Goal: Task Accomplishment & Management: Manage account settings

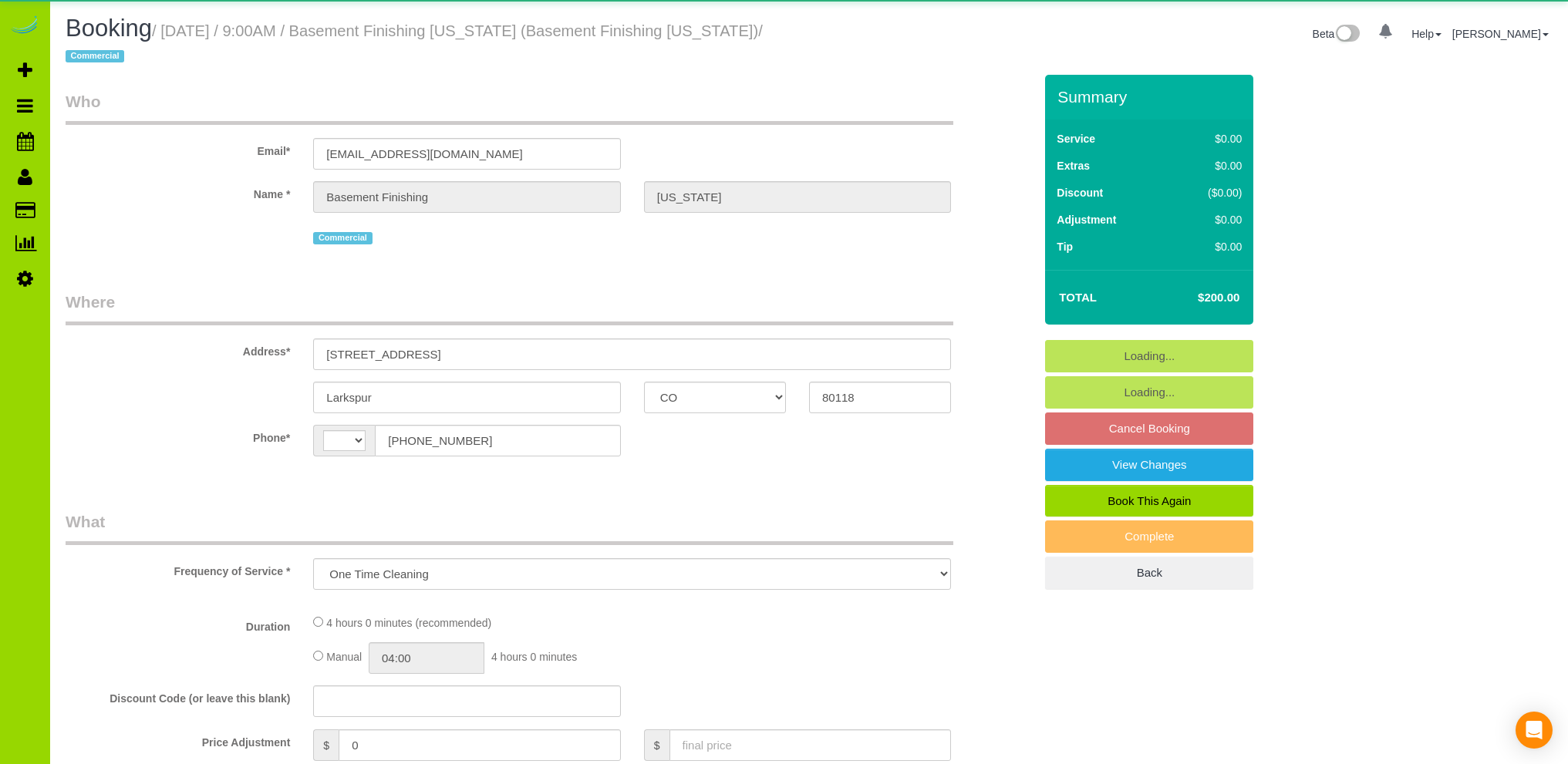
select select "CO"
select select "number:2"
select select "number:11"
select select "object:829"
select select "string:[GEOGRAPHIC_DATA]"
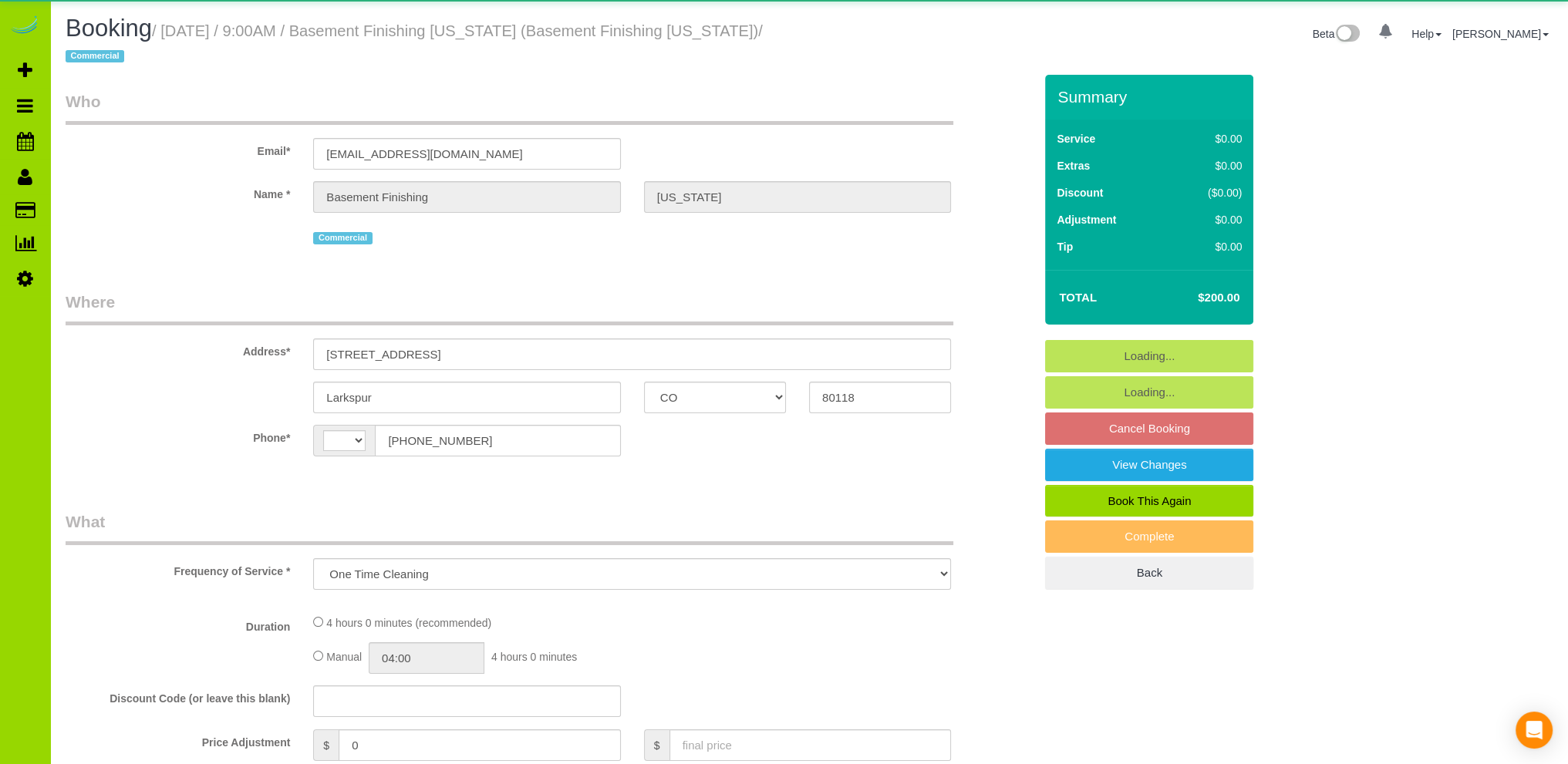
select select "spot1"
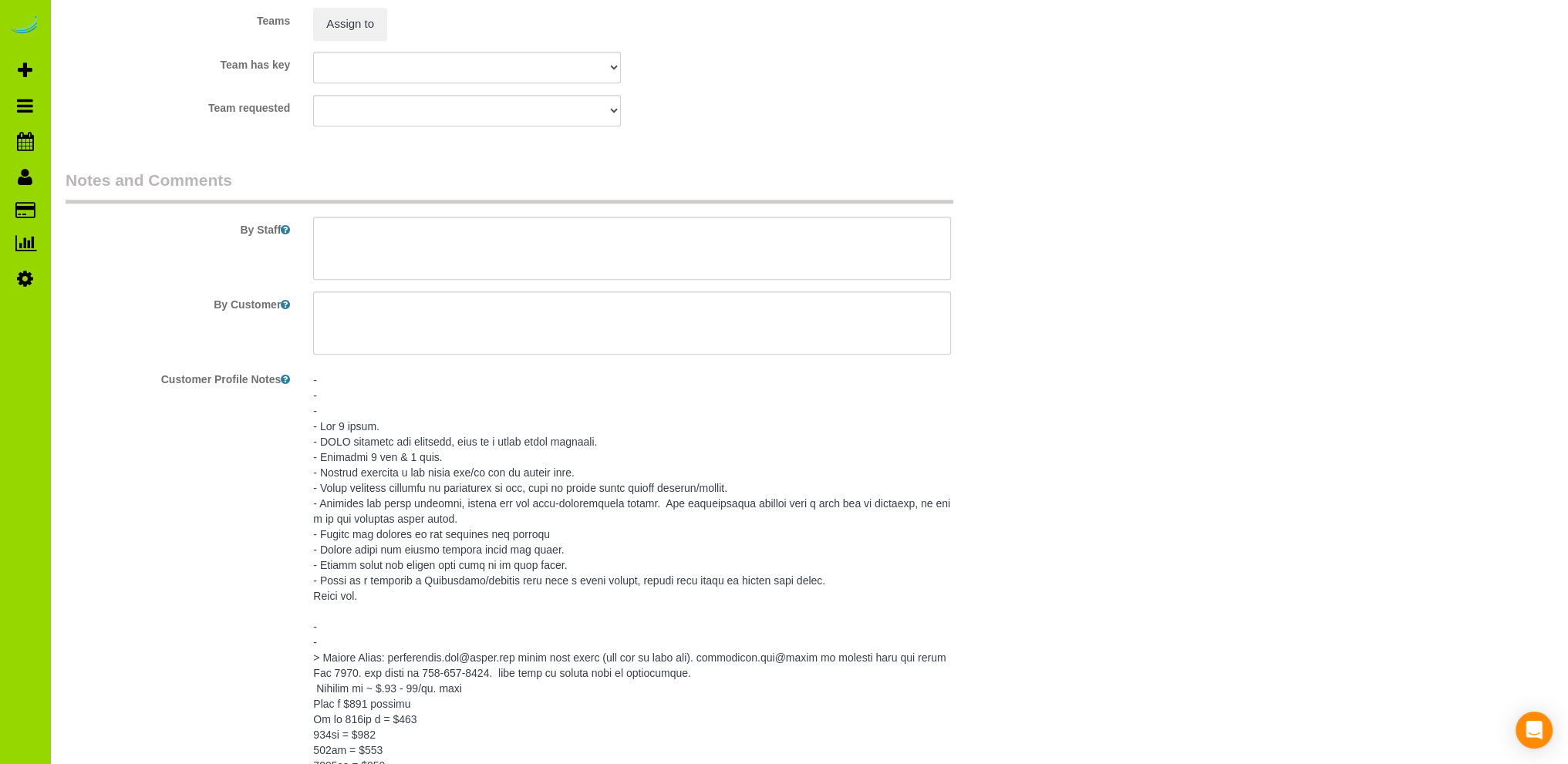
scroll to position [2313, 0]
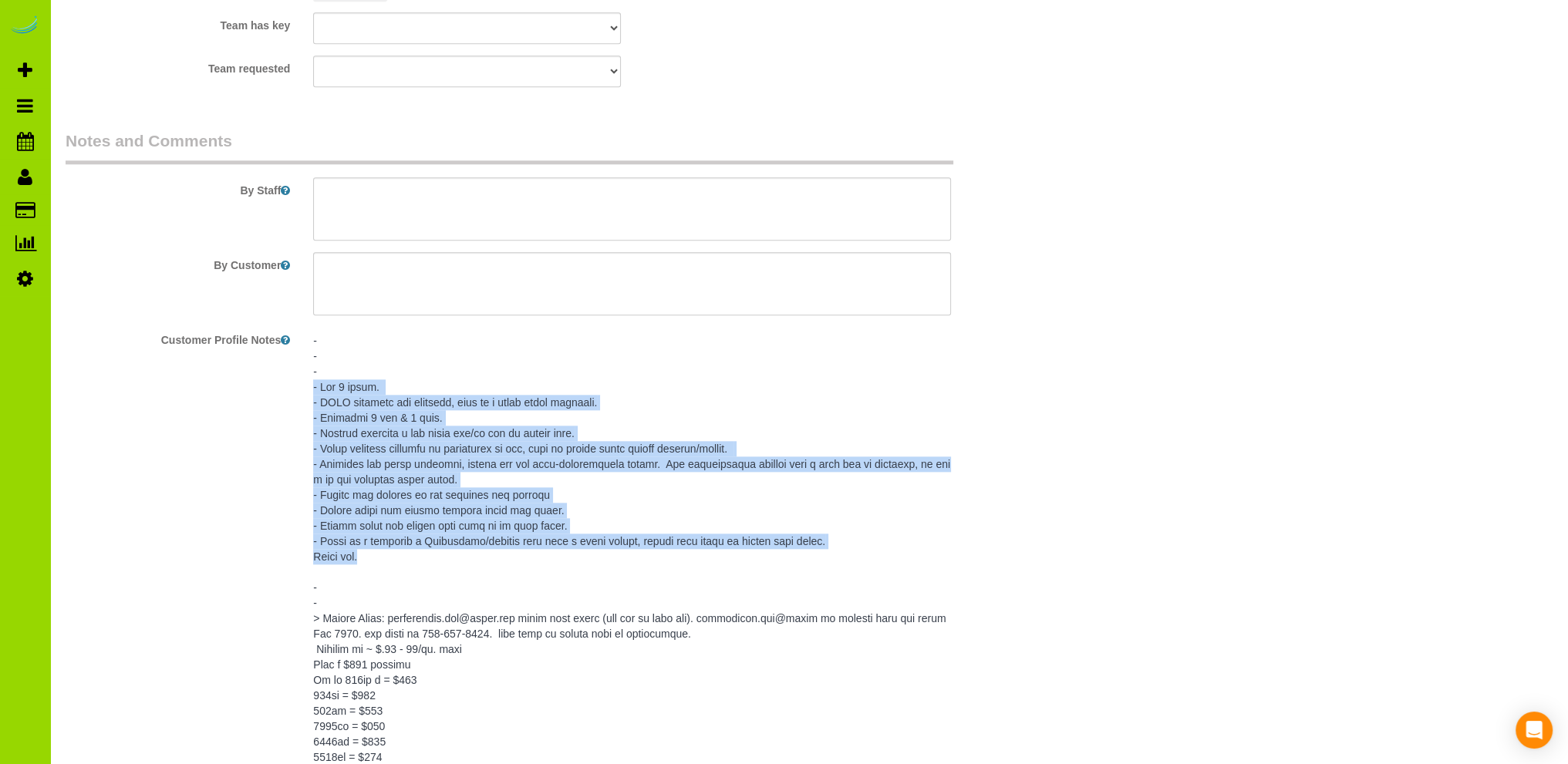
drag, startPoint x: 367, startPoint y: 560, endPoint x: 307, endPoint y: 394, distance: 176.5
click at [307, 394] on div at bounding box center [631, 704] width 661 height 754
copy pre "- Est 4 hours. - ONLY cleaning the basement, this is a newly built basement. - …"
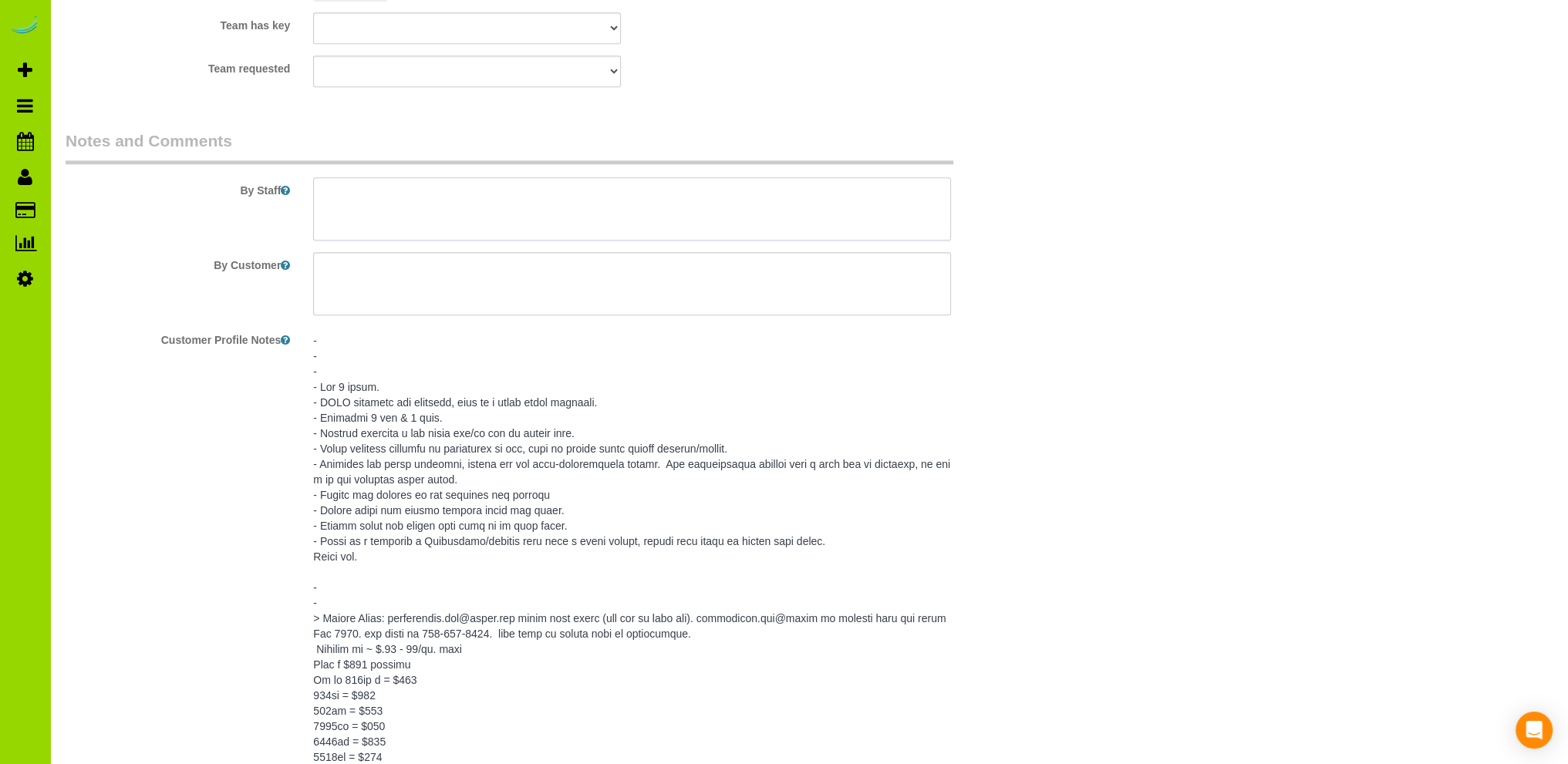
click at [409, 195] on textarea at bounding box center [632, 209] width 638 height 63
paste textarea "- Est 4 hours. - ONLY cleaning the basement, this is a newly built basement. - …"
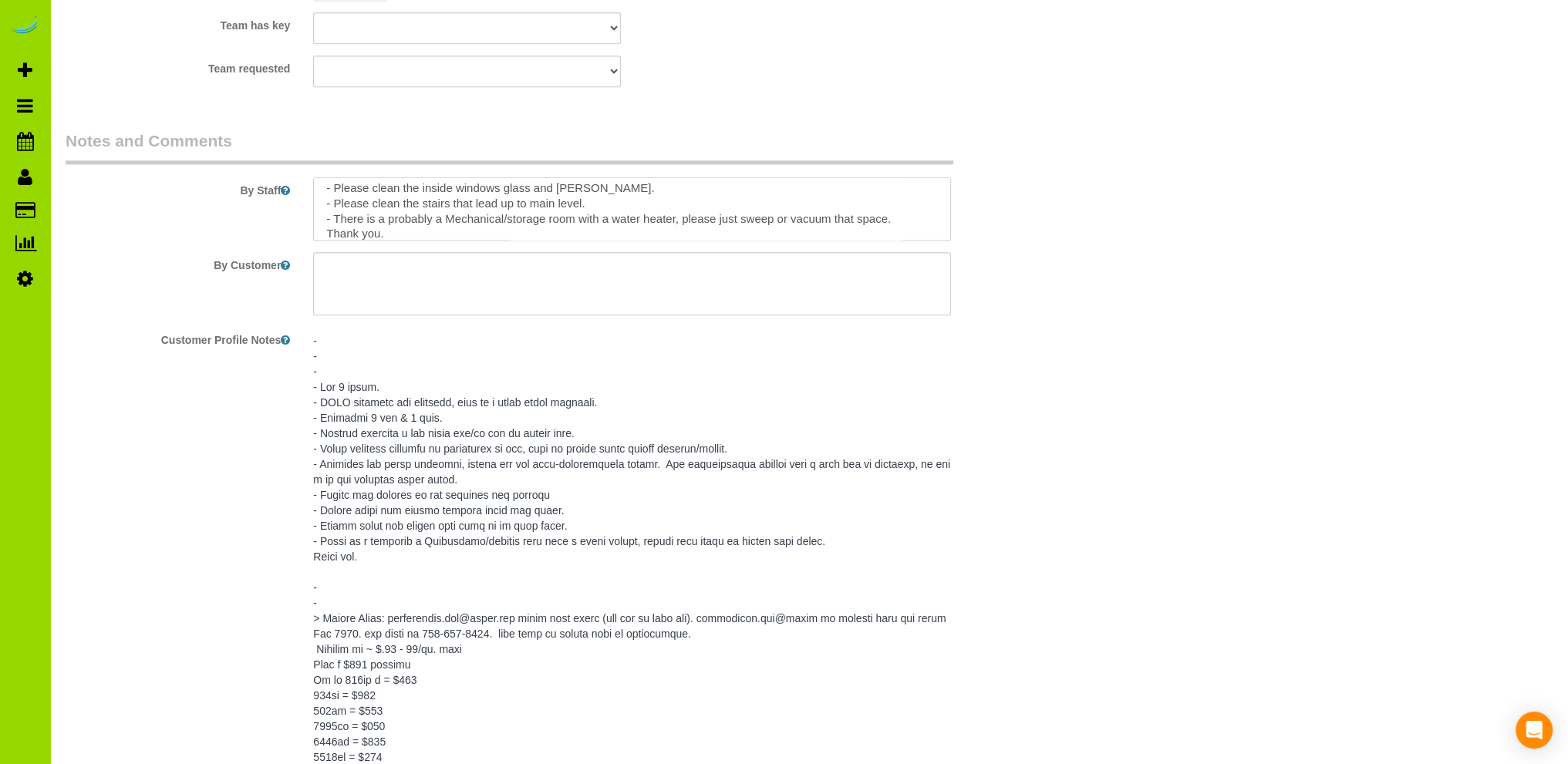
type textarea "- Est 4 hours. - ONLY cleaning the basement, this is a newly built basement. - …"
click at [455, 440] on pre at bounding box center [632, 703] width 638 height 740
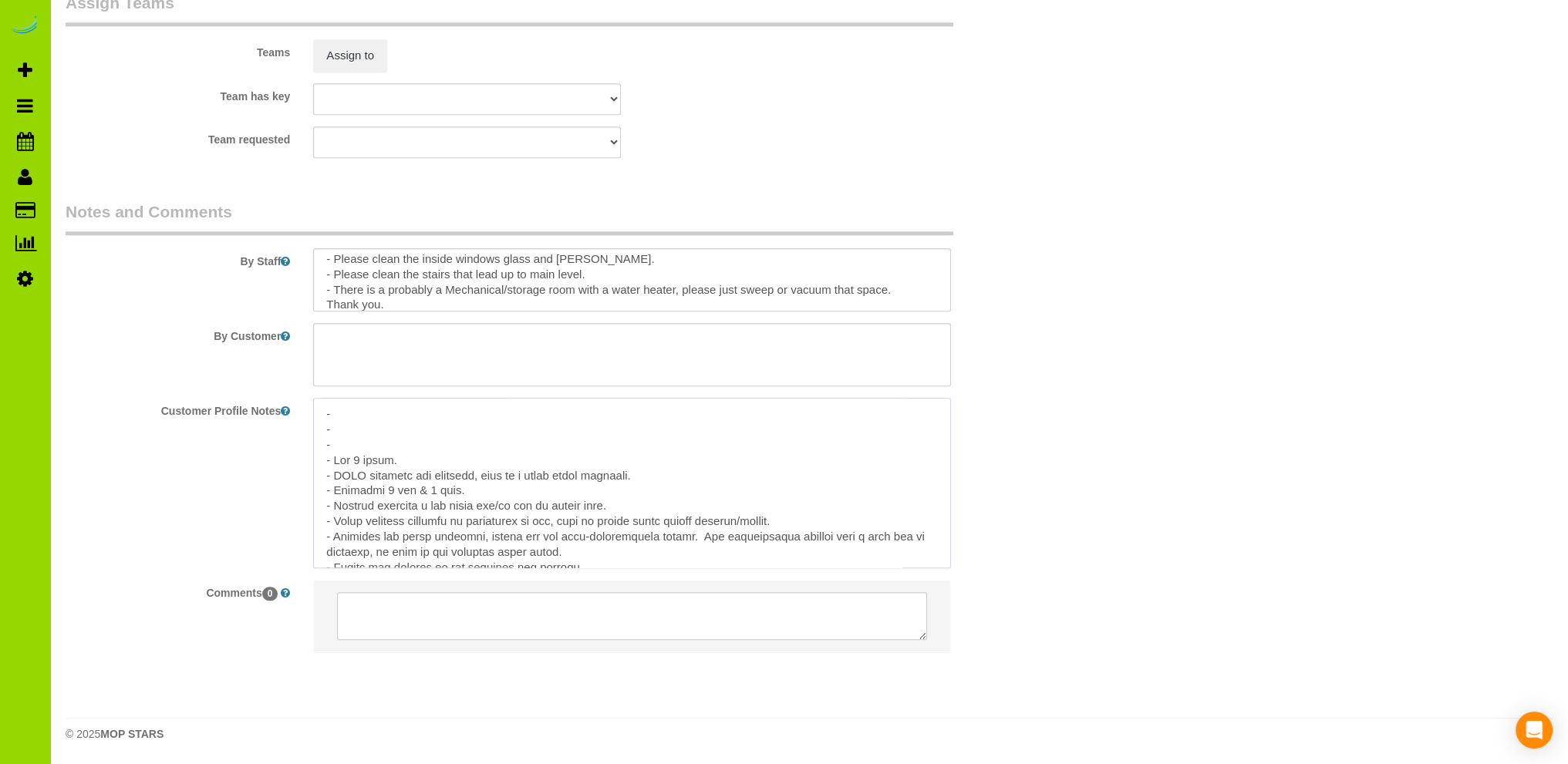
click at [479, 507] on textarea at bounding box center [632, 483] width 638 height 171
type textarea "- - - - Est 4 hours. - ONLY cleaning the basement, this is a newly built baseme…"
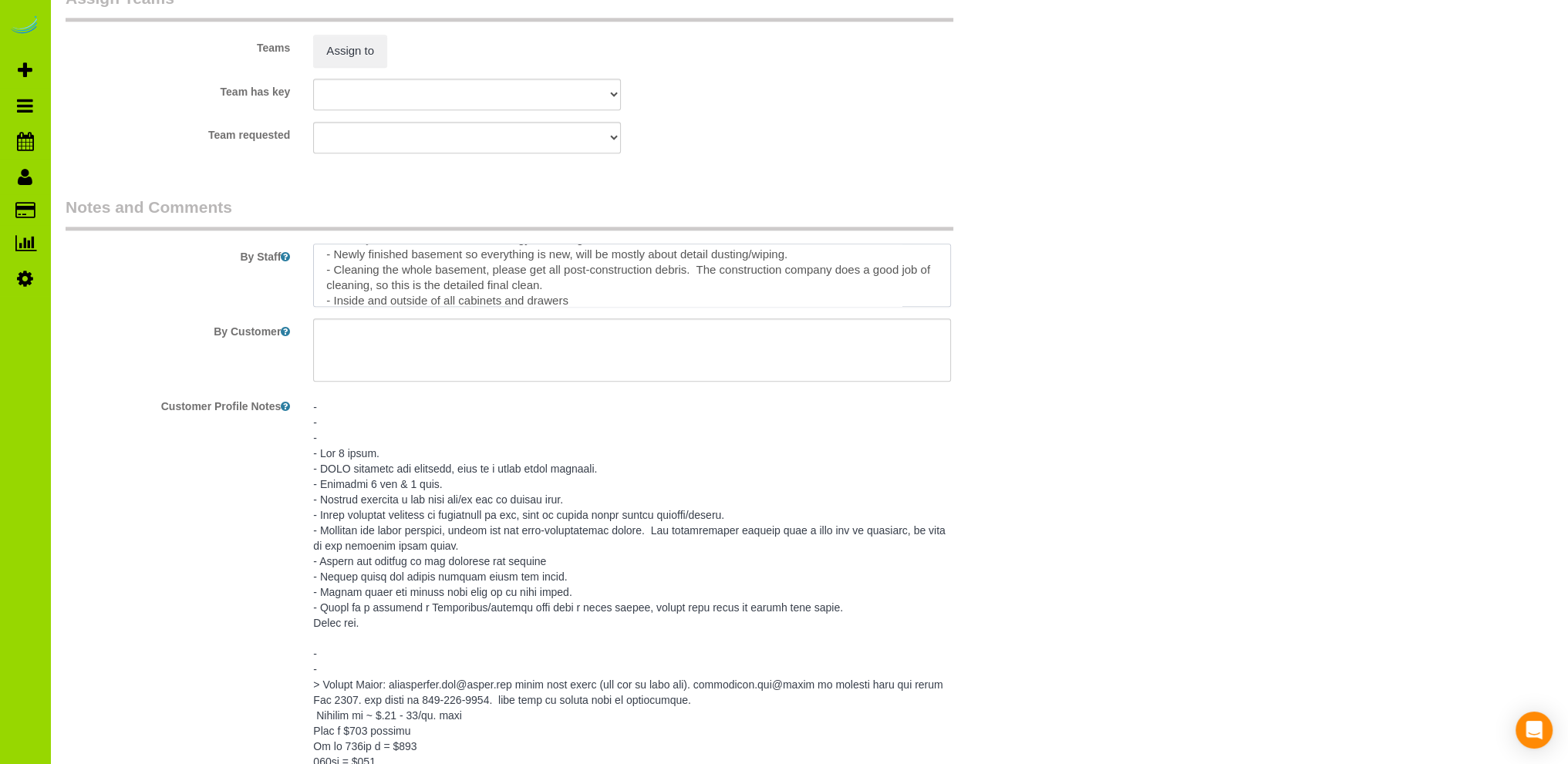
scroll to position [36, 0]
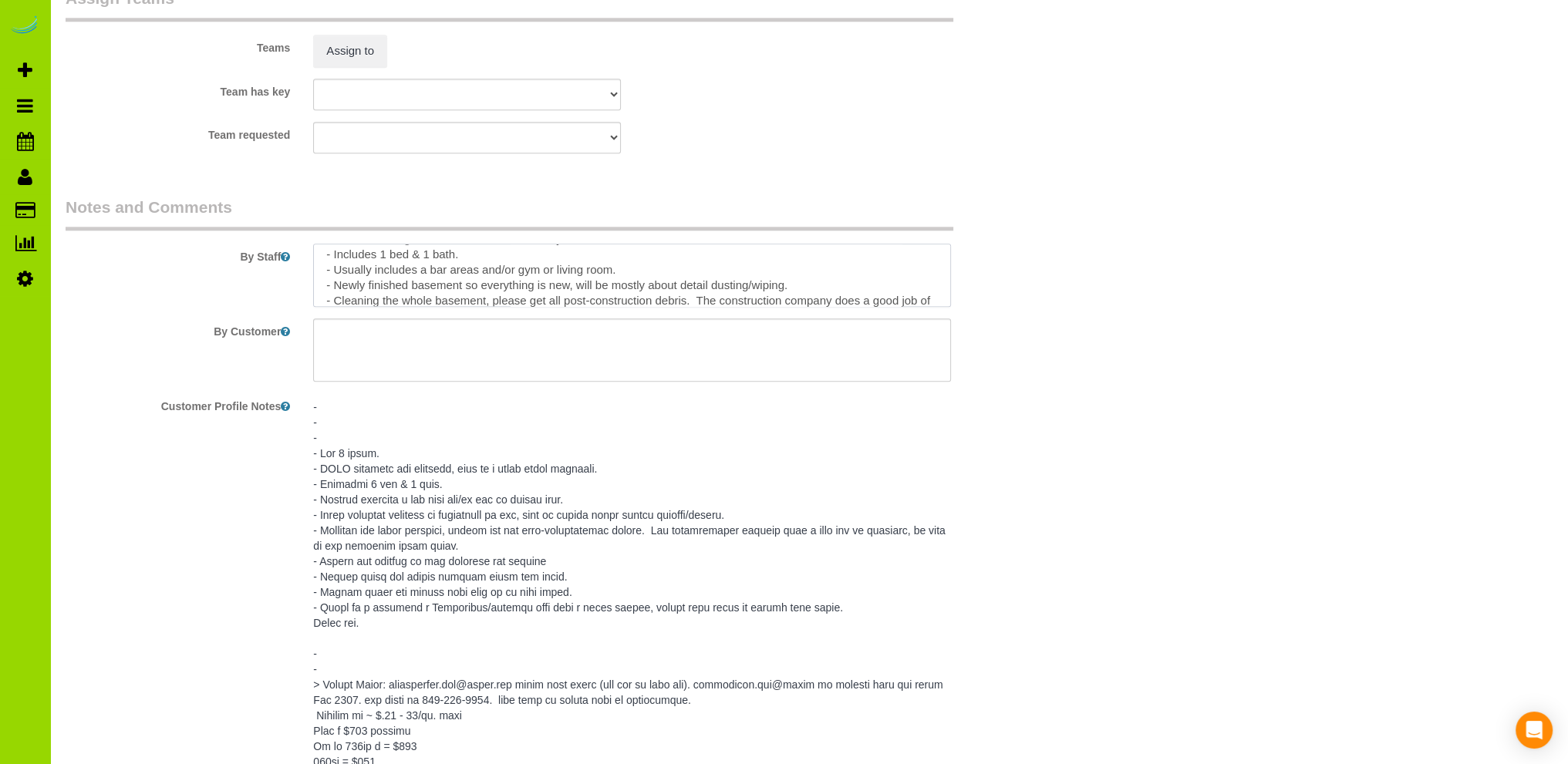
click at [481, 278] on textarea at bounding box center [632, 275] width 638 height 63
click at [478, 277] on textarea at bounding box center [632, 275] width 638 height 63
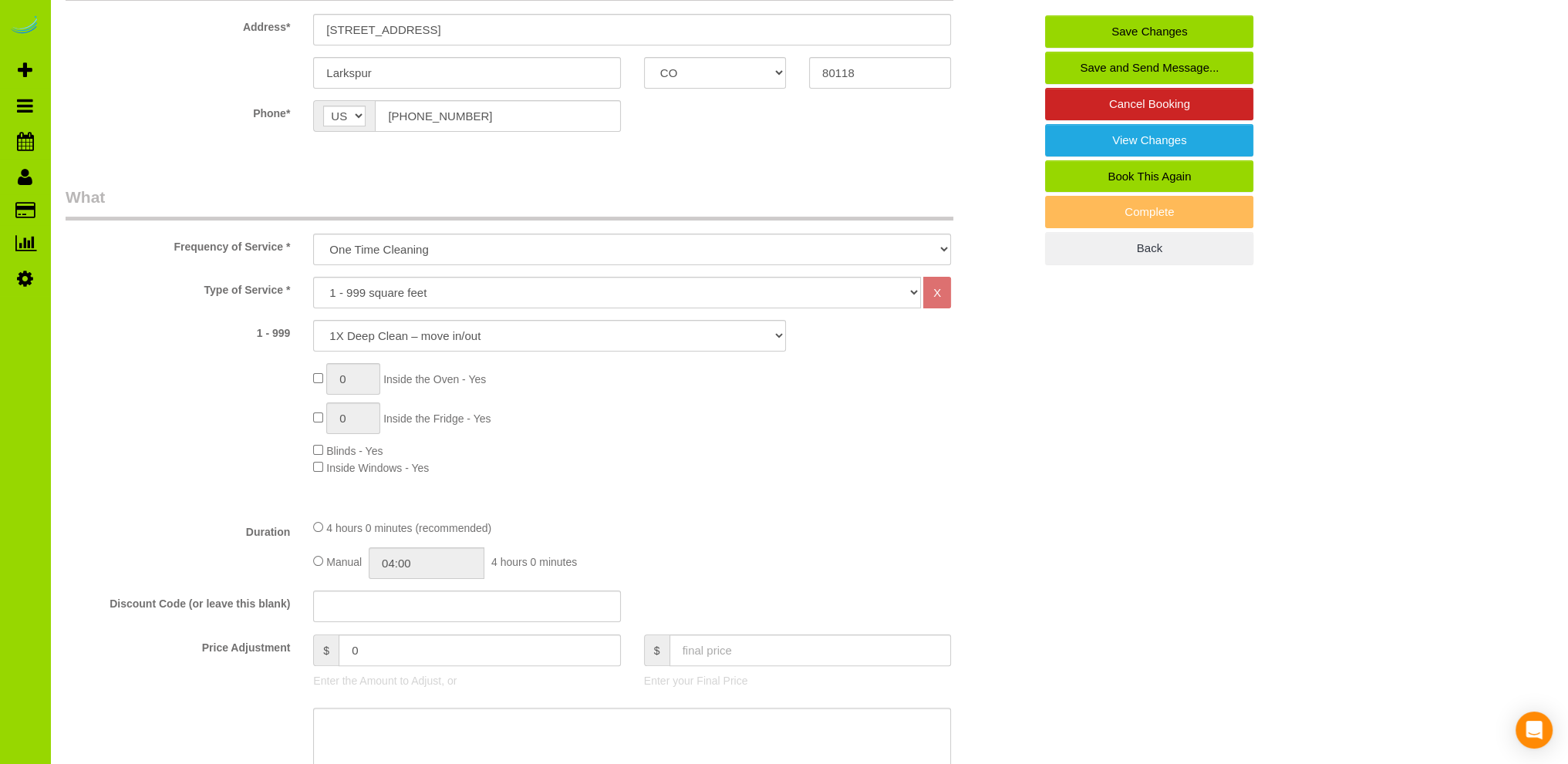
scroll to position [242, 0]
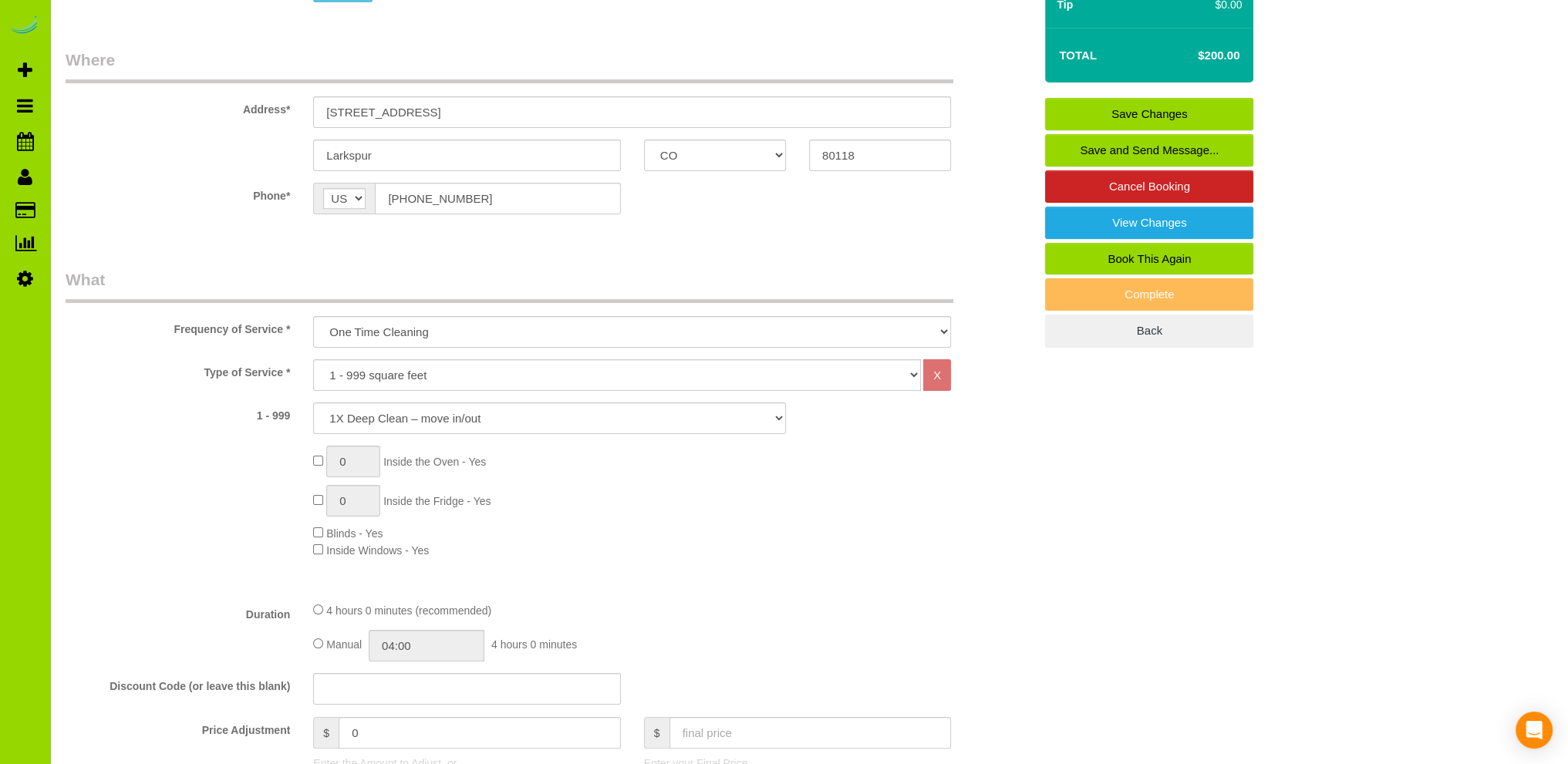
type textarea "- Est 4 hours. - ONLY cleaning the basement, this is a newly built basement. - …"
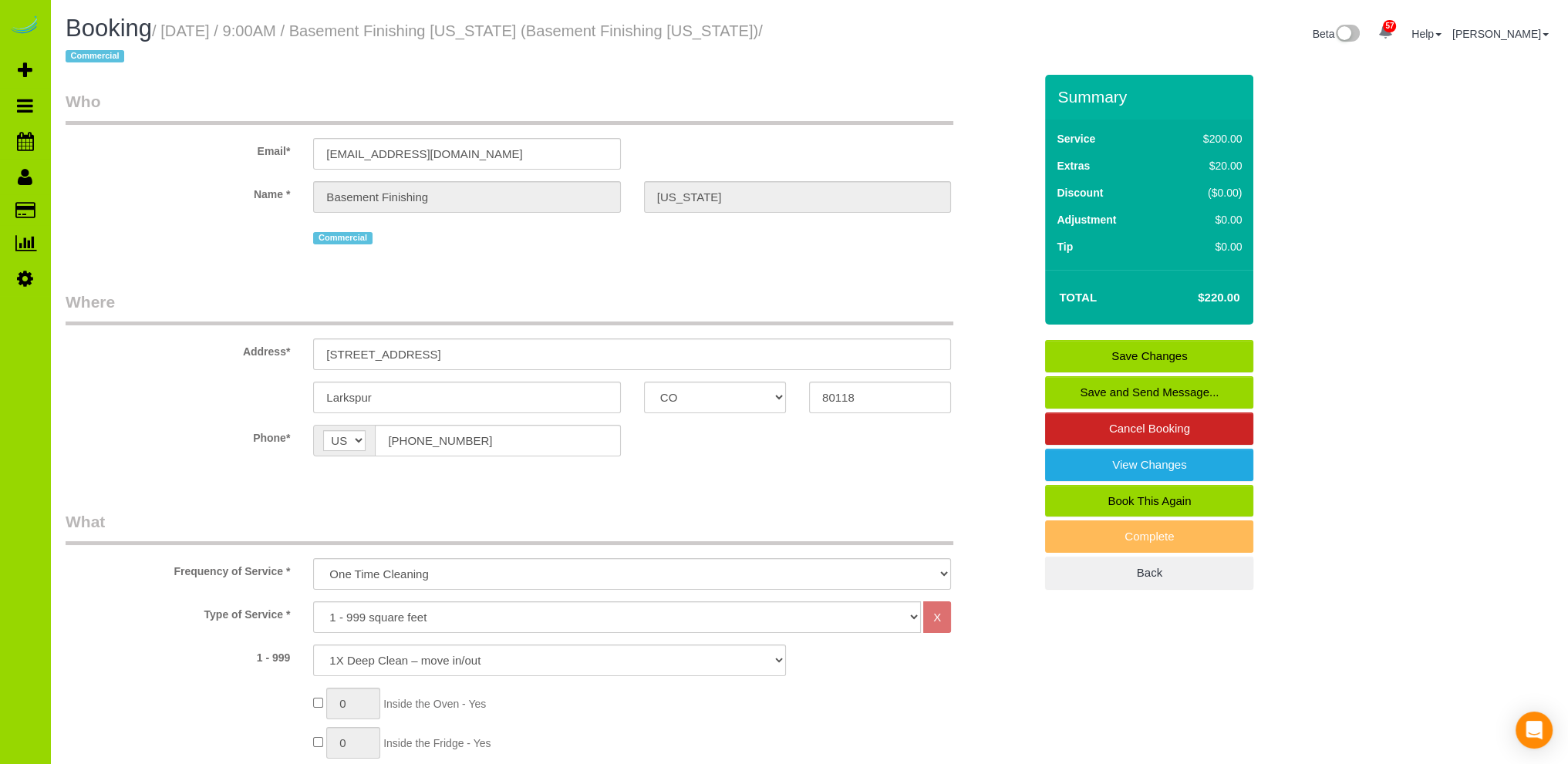
select select "spot6"
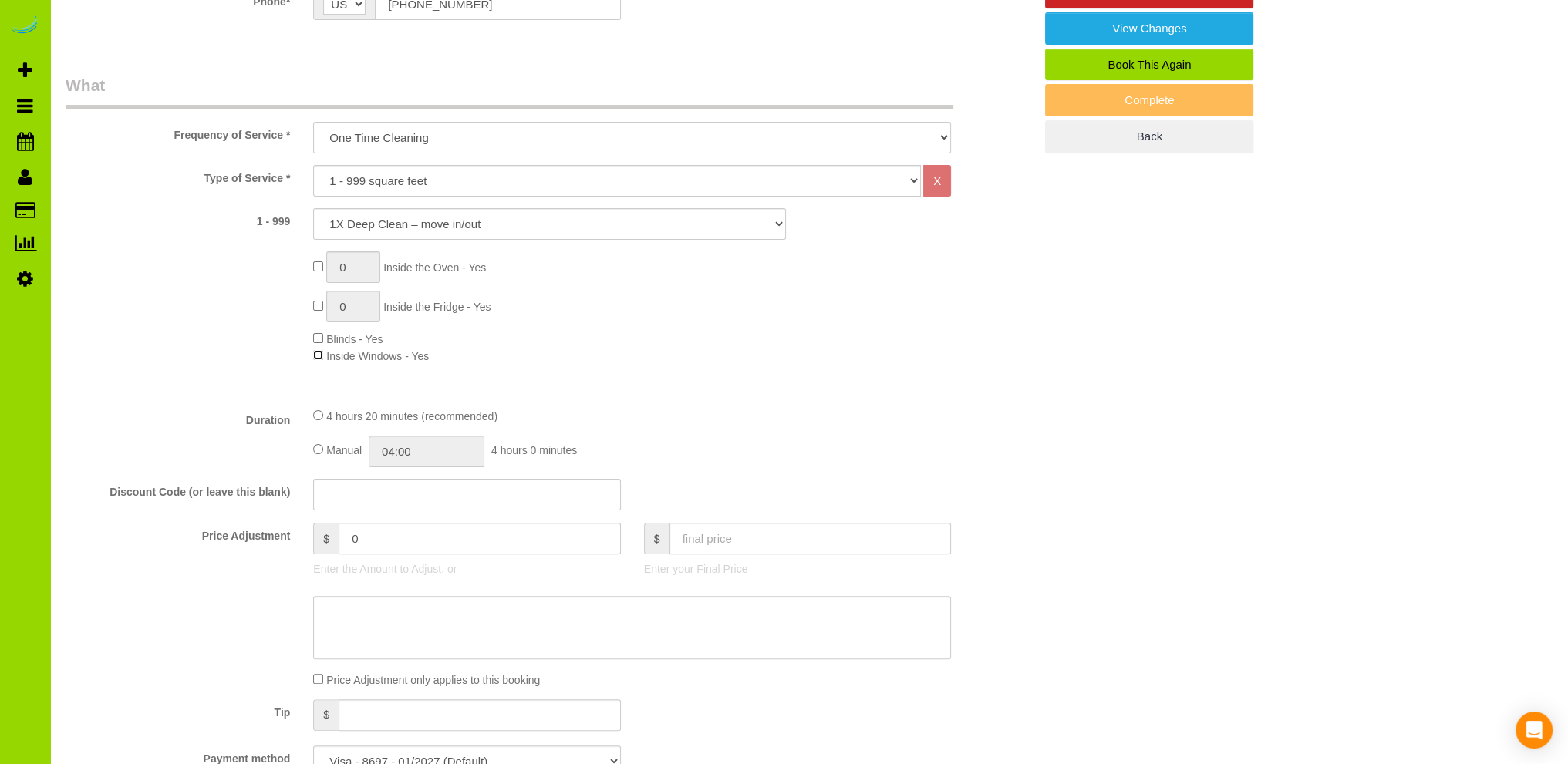
scroll to position [463, 0]
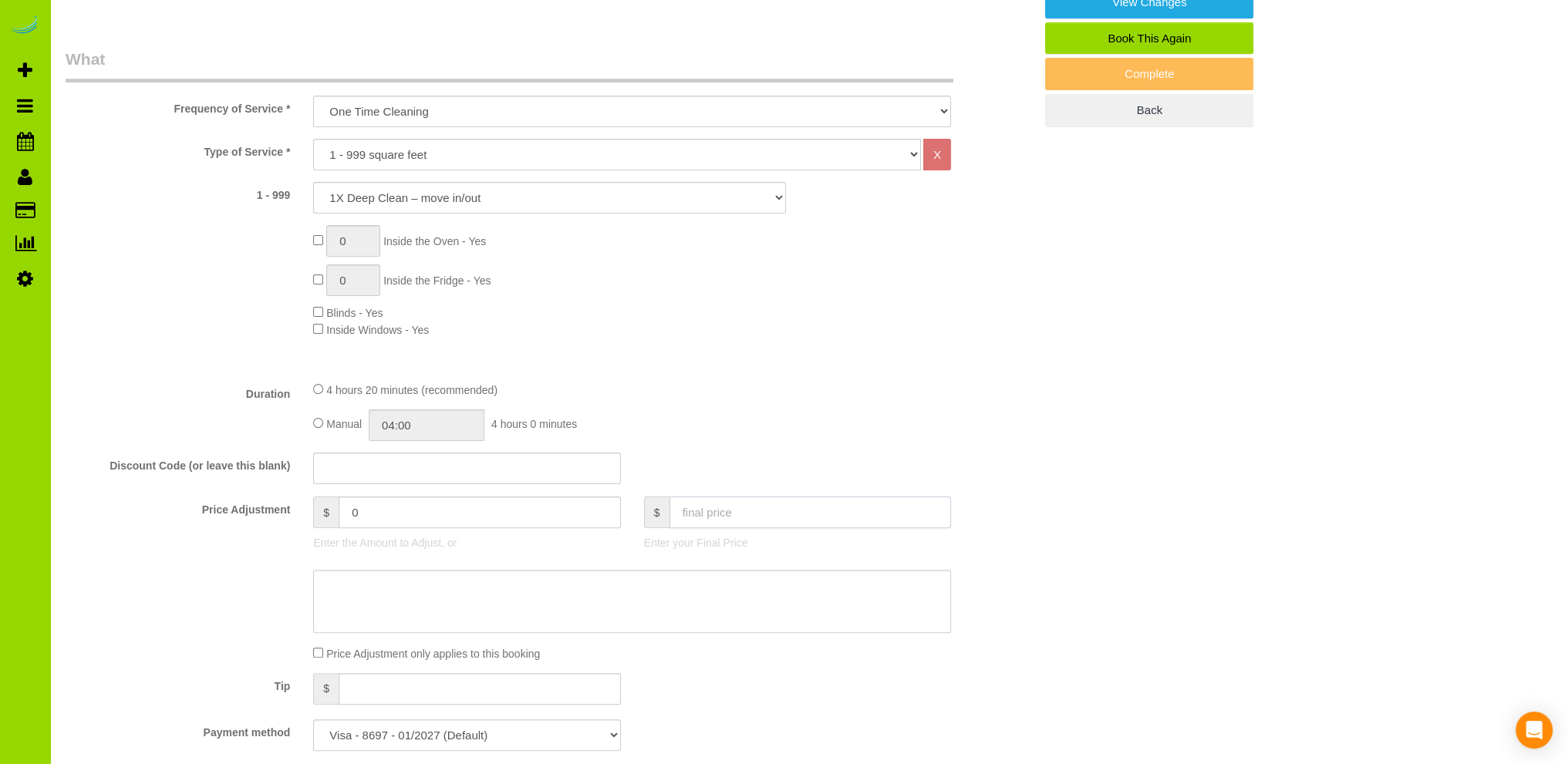
click at [738, 517] on input "text" at bounding box center [810, 512] width 282 height 32
type input "200"
type input "-20"
drag, startPoint x: 727, startPoint y: 374, endPoint x: 715, endPoint y: 372, distance: 12.2
click at [715, 373] on fieldset "What Frequency of Service * One Time Cleaning Weekly Cleaning Biweekly Cleaning…" at bounding box center [550, 406] width 968 height 715
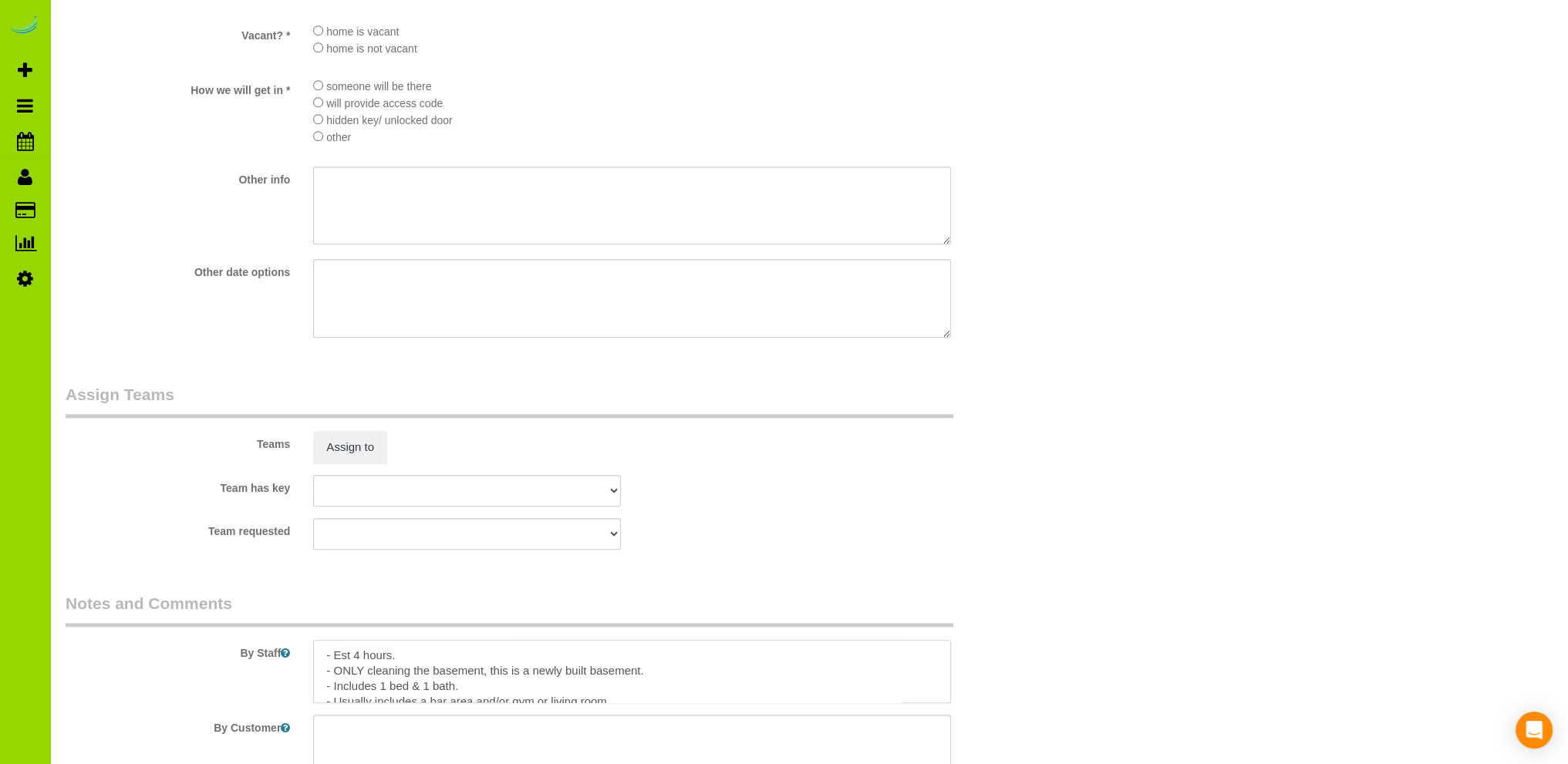
scroll to position [0, 0]
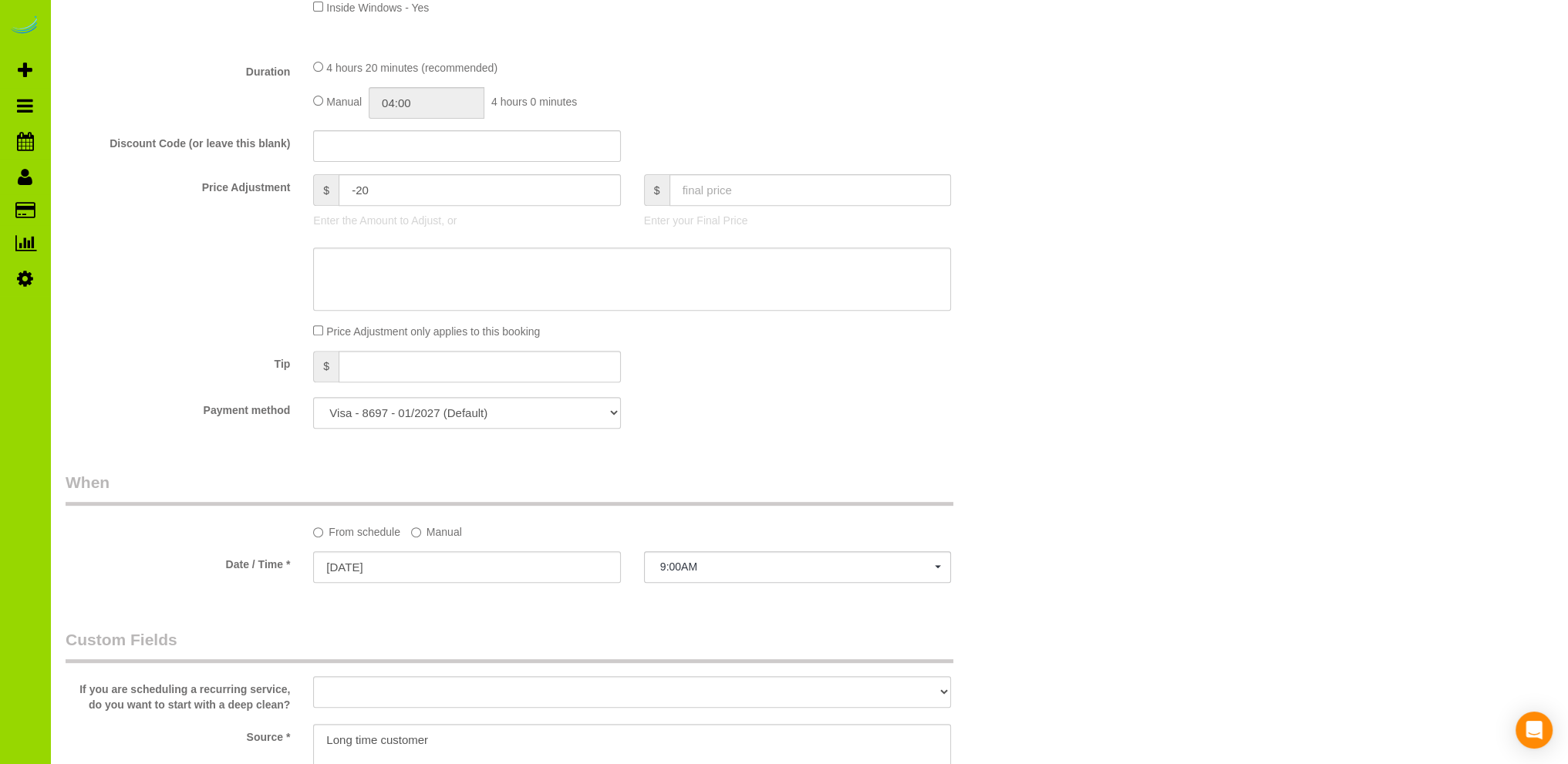
scroll to position [926, 0]
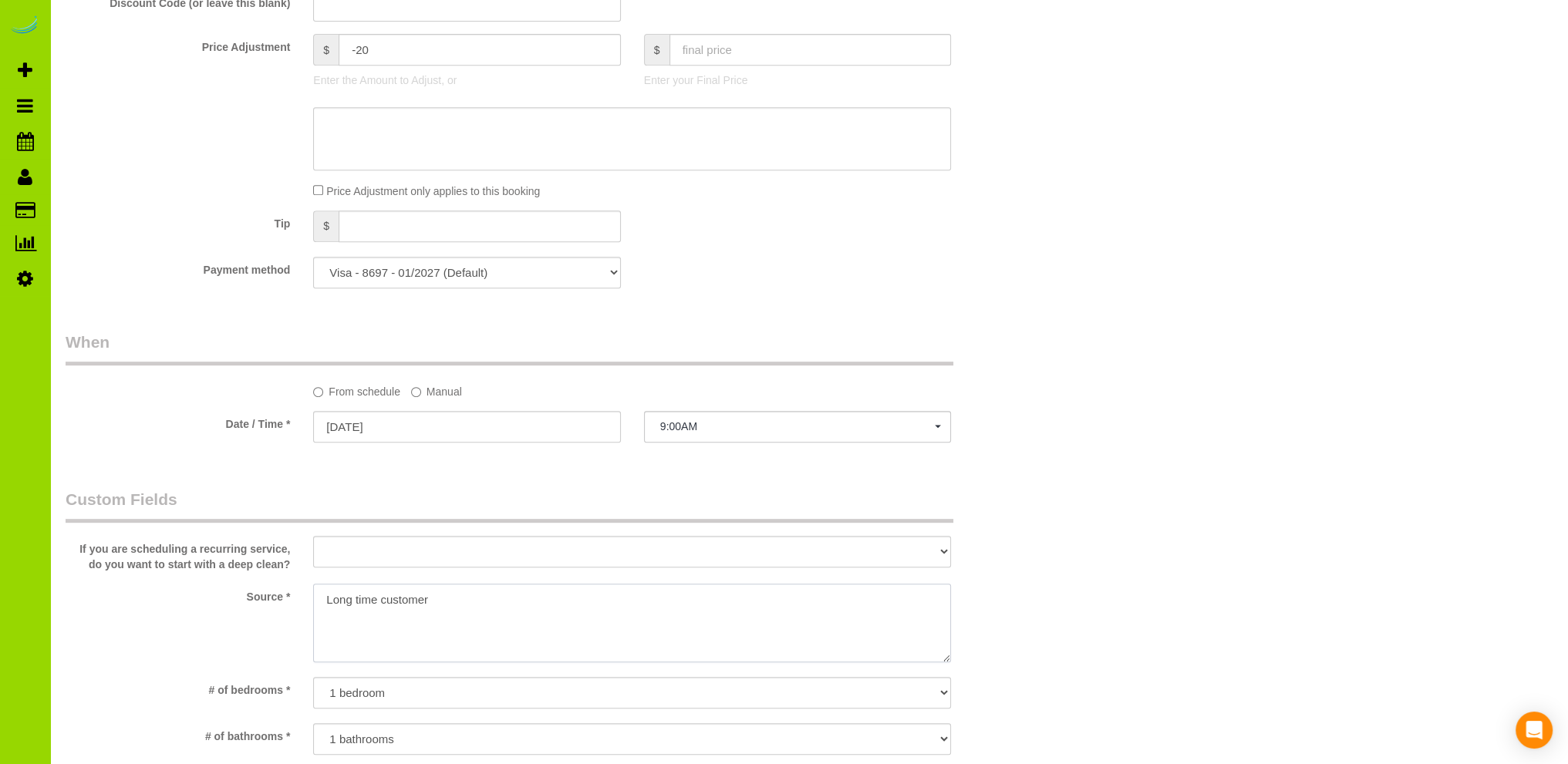
click at [449, 601] on textarea at bounding box center [632, 623] width 638 height 78
type textarea "L"
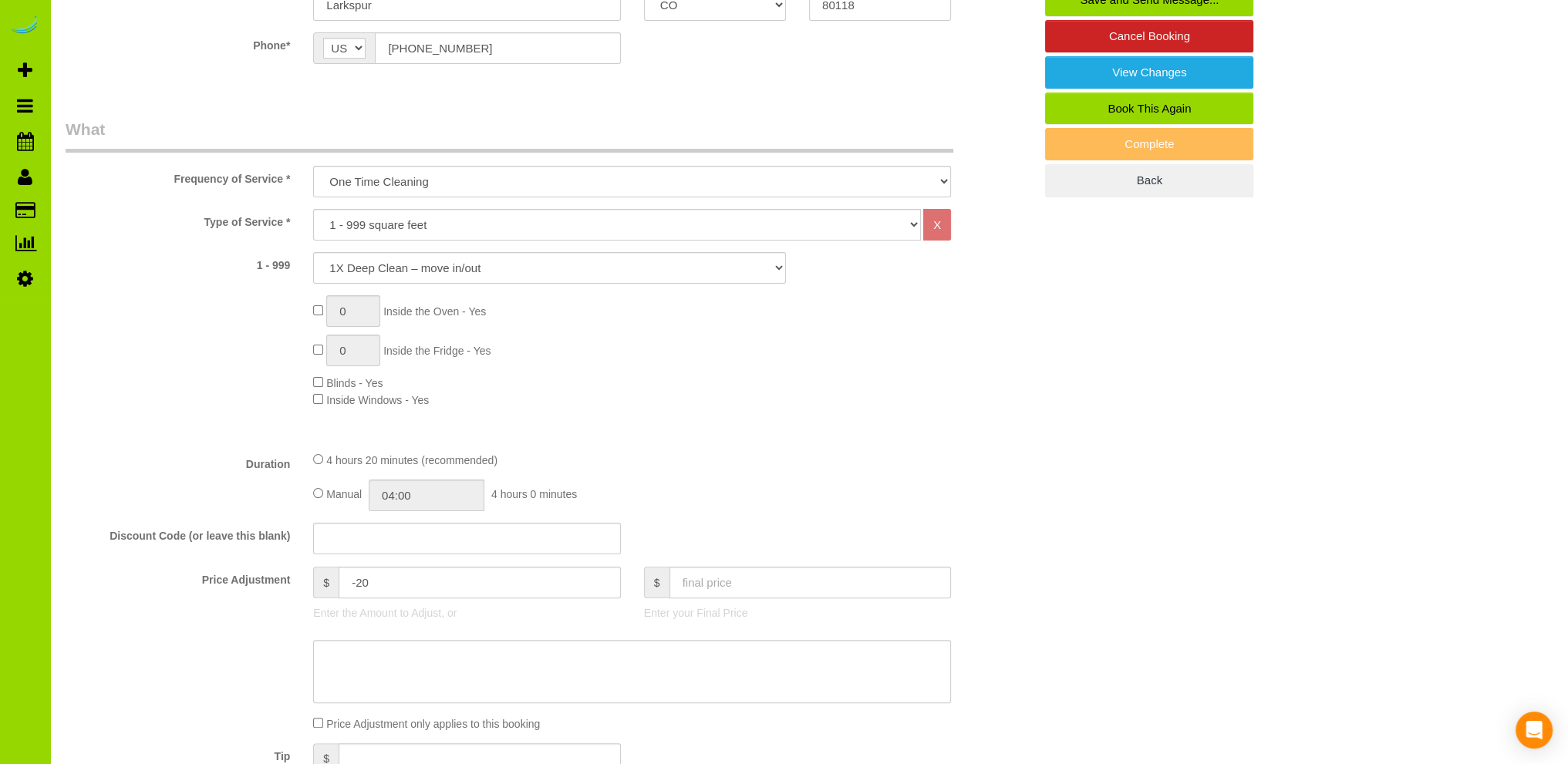
scroll to position [0, 0]
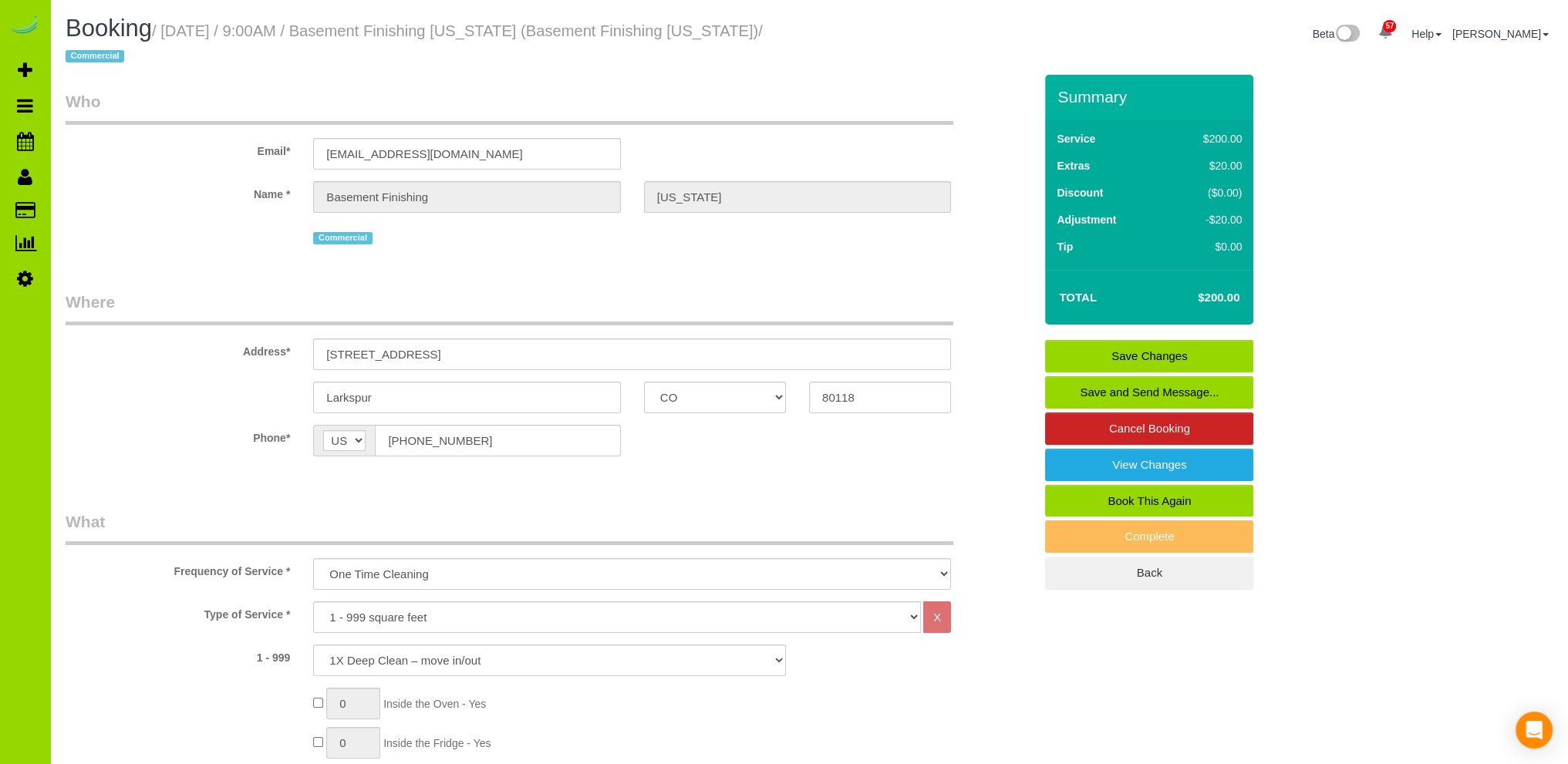
type textarea "Previous client."
click at [1164, 356] on link "Save Changes" at bounding box center [1149, 356] width 208 height 32
